Goal: Download file/media

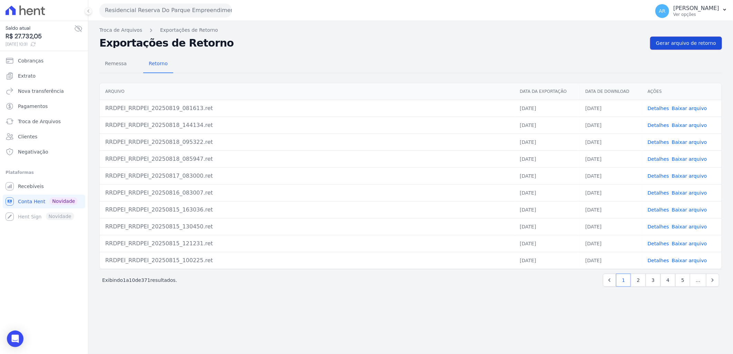
drag, startPoint x: 0, startPoint y: 0, endPoint x: 681, endPoint y: 47, distance: 682.7
click at [681, 47] on link "Gerar arquivo de retorno" at bounding box center [686, 43] width 72 height 13
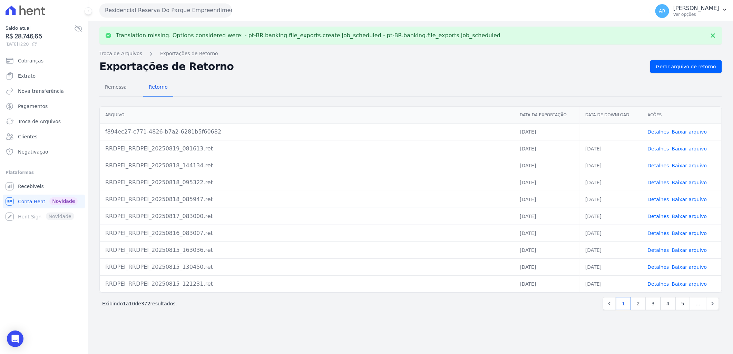
click at [684, 129] on link "Baixar arquivo" at bounding box center [689, 132] width 35 height 6
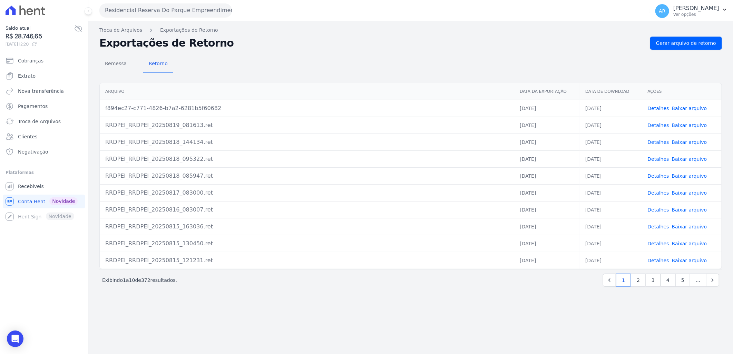
click at [664, 108] on link "Detalhes" at bounding box center [658, 109] width 21 height 6
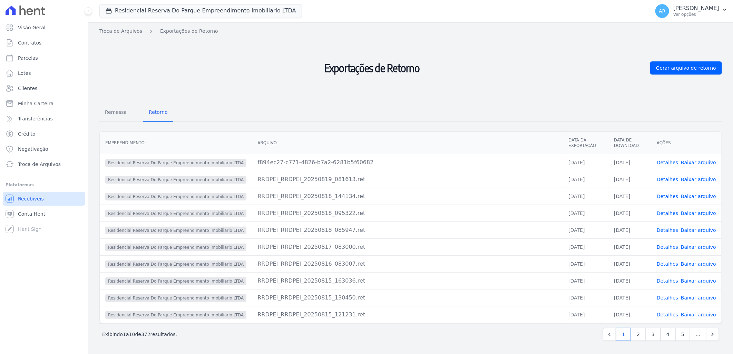
click at [32, 201] on span "Recebíveis" at bounding box center [31, 198] width 26 height 7
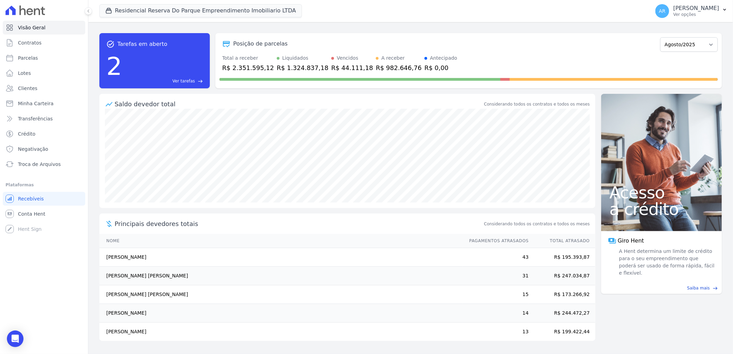
click at [43, 163] on span "Troca de Arquivos" at bounding box center [39, 164] width 43 height 7
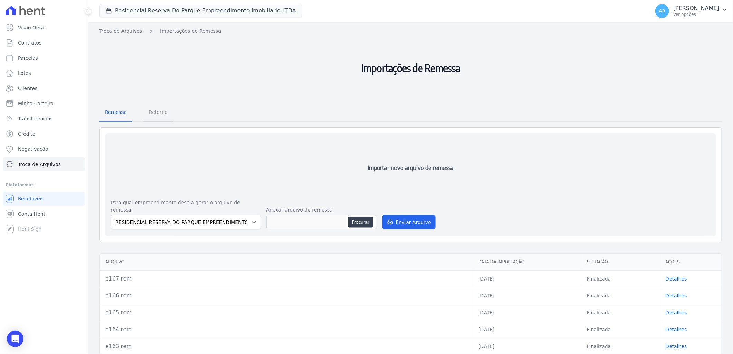
click at [157, 113] on span "Retorno" at bounding box center [158, 112] width 27 height 14
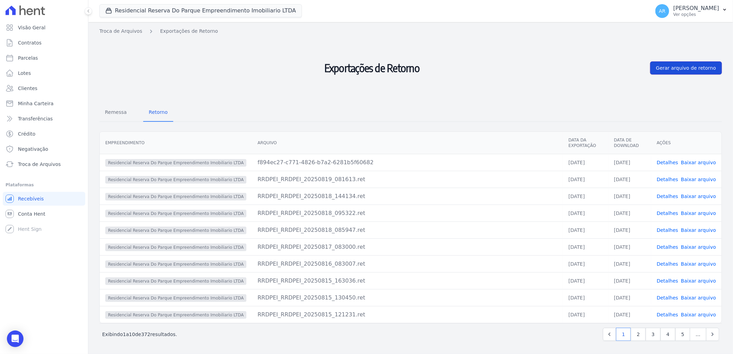
click at [681, 68] on span "Gerar arquivo de retorno" at bounding box center [686, 68] width 60 height 7
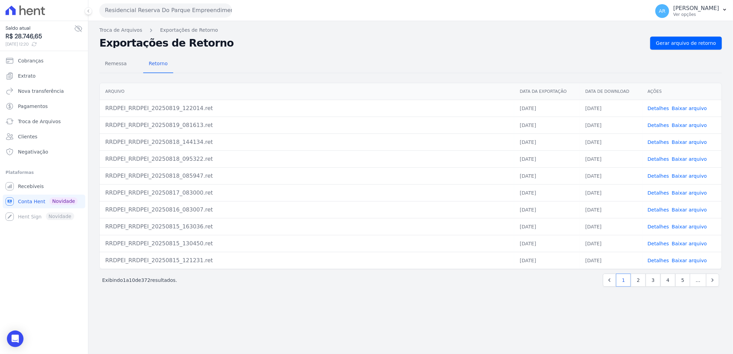
click at [687, 106] on link "Baixar arquivo" at bounding box center [689, 109] width 35 height 6
click at [691, 108] on link "Baixar arquivo" at bounding box center [689, 109] width 35 height 6
